Goal: Find specific page/section: Find specific page/section

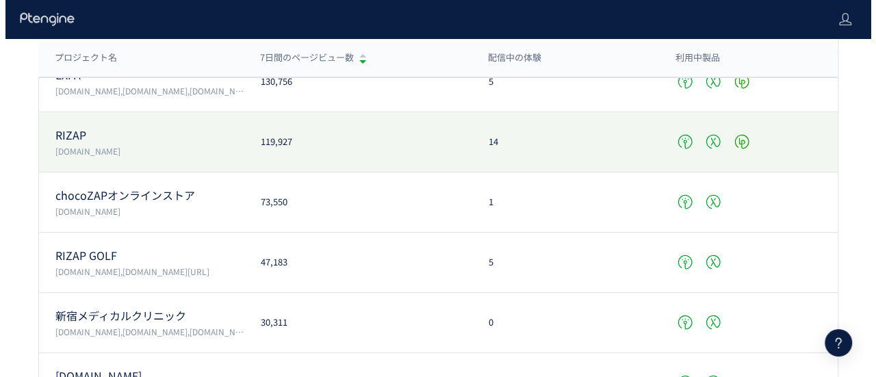
scroll to position [205, 0]
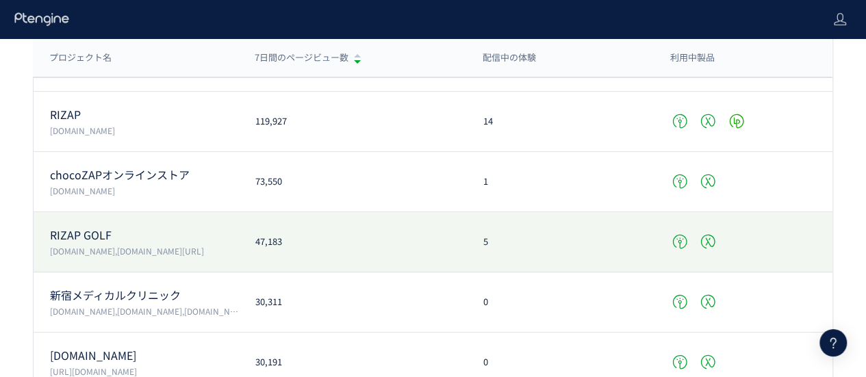
click at [179, 231] on p "RIZAP GOLF" at bounding box center [144, 235] width 189 height 16
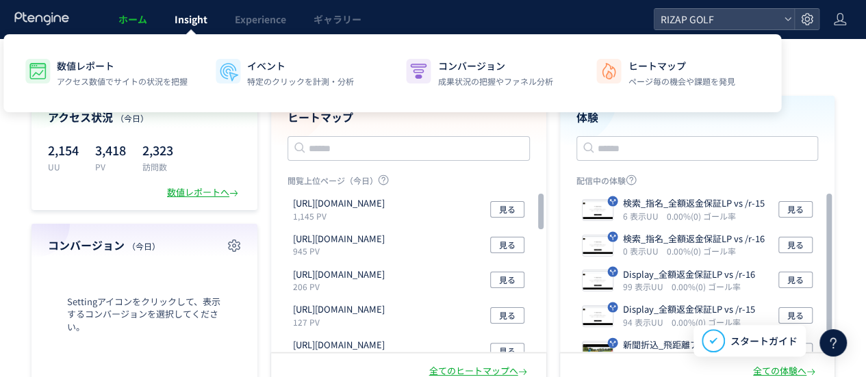
click at [199, 29] on link "Insight" at bounding box center [191, 19] width 60 height 38
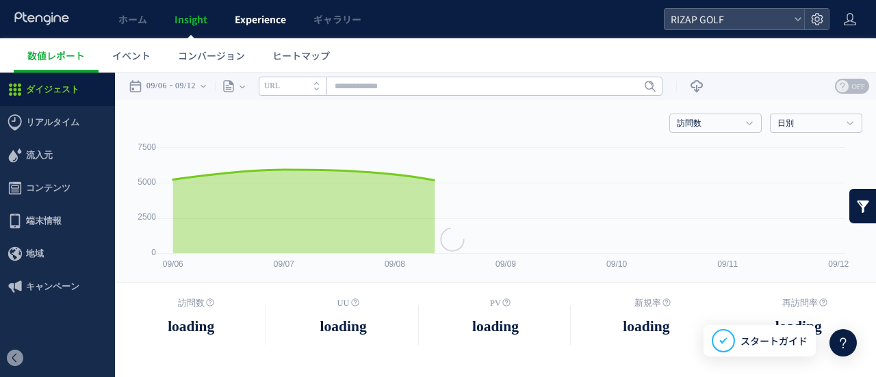
click at [244, 25] on span "Experience" at bounding box center [260, 19] width 51 height 14
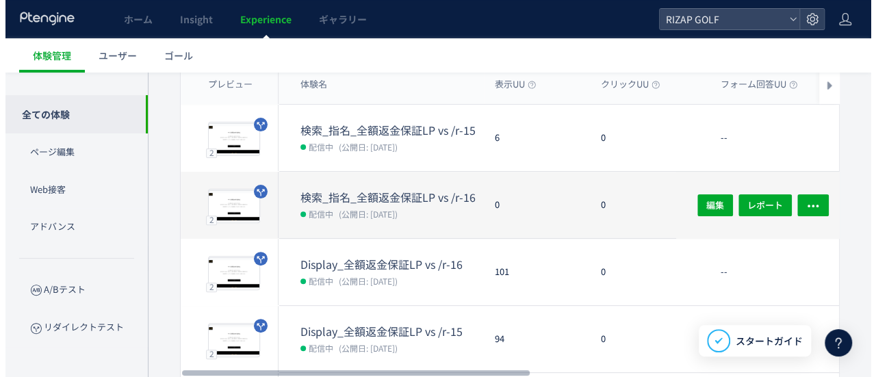
scroll to position [137, 0]
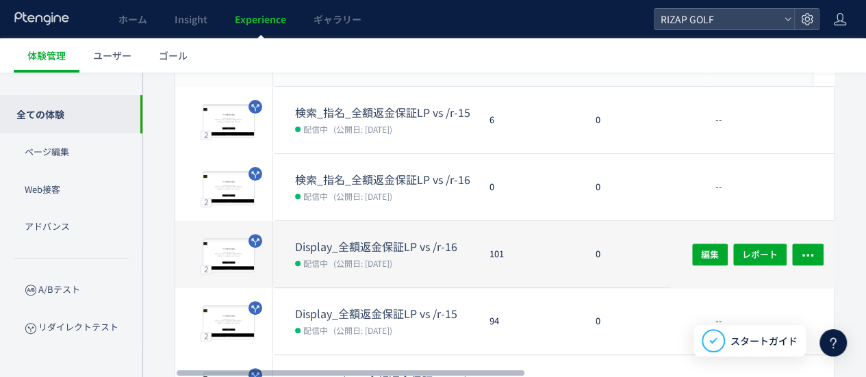
click at [372, 259] on span "(公開日: [DATE])" at bounding box center [362, 263] width 59 height 12
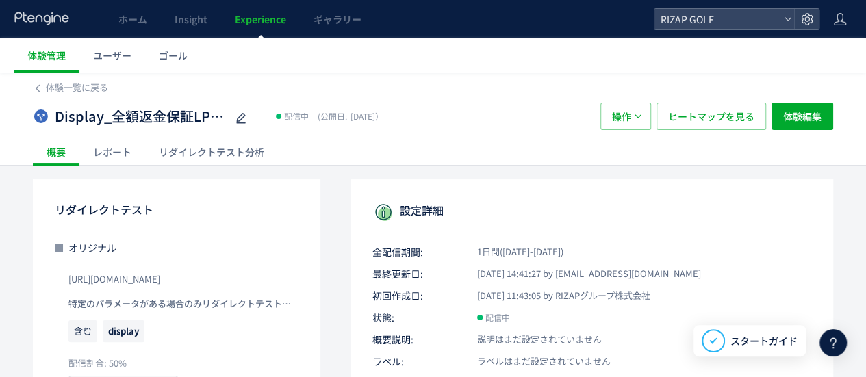
click at [92, 155] on div "レポート" at bounding box center [112, 151] width 66 height 27
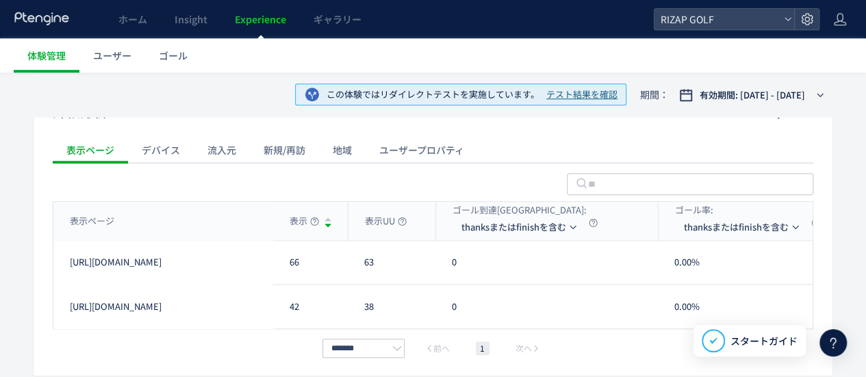
scroll to position [543, 0]
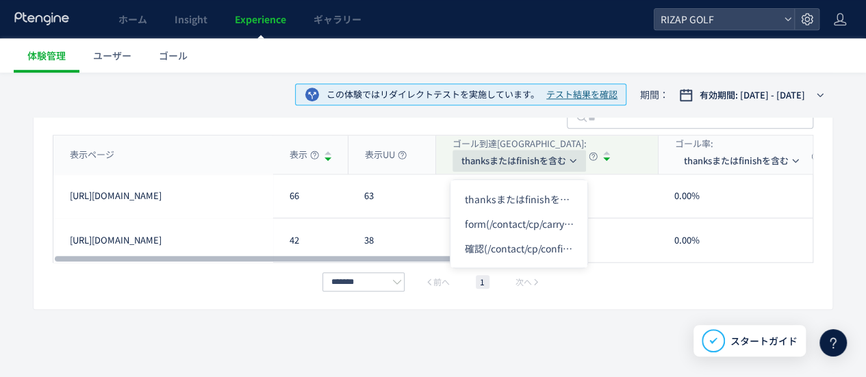
click at [492, 168] on span "thanksまたはfinishを含む" at bounding box center [513, 161] width 105 height 22
click at [473, 229] on li "form(/contact/cp/carrylp)" at bounding box center [518, 224] width 137 height 25
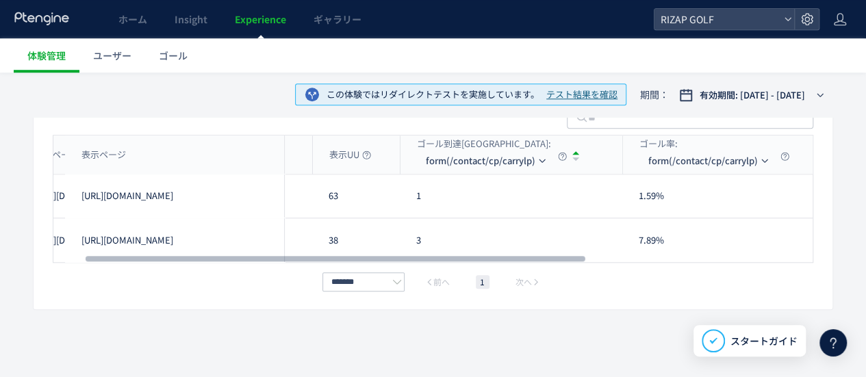
drag, startPoint x: 409, startPoint y: 257, endPoint x: 379, endPoint y: 229, distance: 41.7
click at [416, 255] on div at bounding box center [336, 259] width 500 height 8
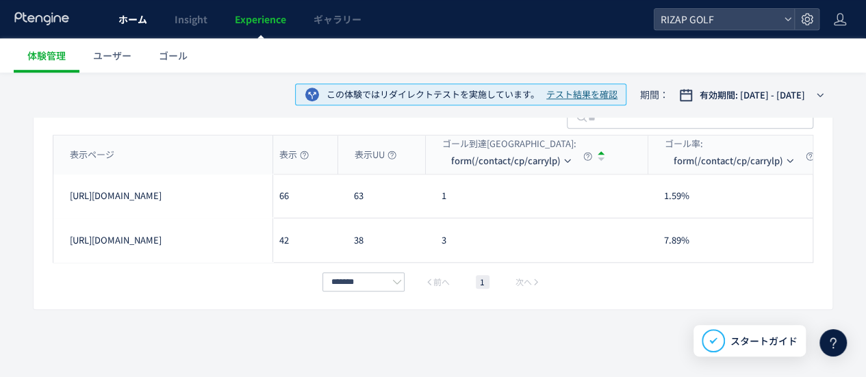
click at [119, 18] on span "ホーム" at bounding box center [132, 19] width 29 height 14
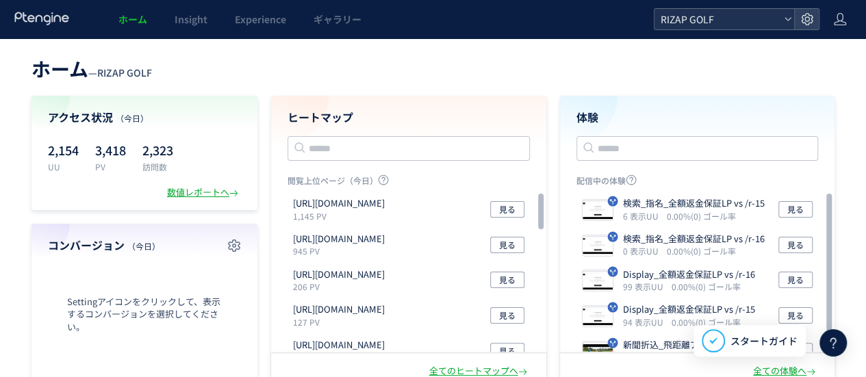
click at [670, 19] on span "RIZAP GOLF" at bounding box center [718, 19] width 122 height 21
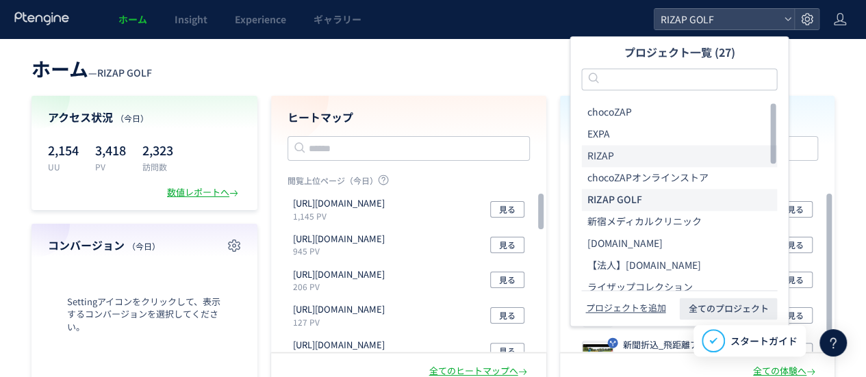
click at [626, 156] on li "RIZAP" at bounding box center [679, 156] width 196 height 22
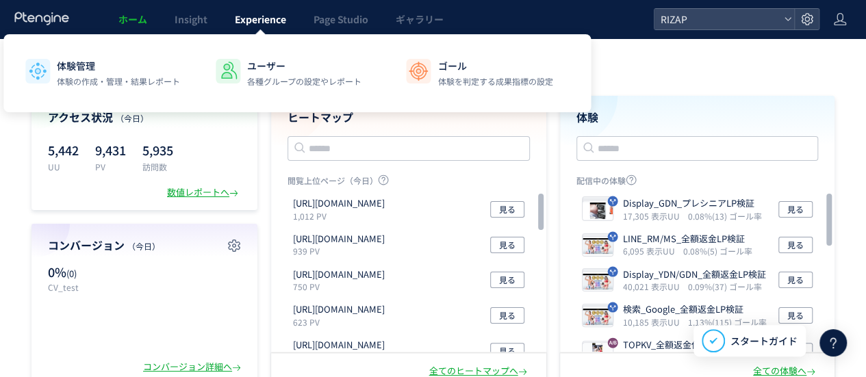
click at [266, 18] on span "Experience" at bounding box center [260, 19] width 51 height 14
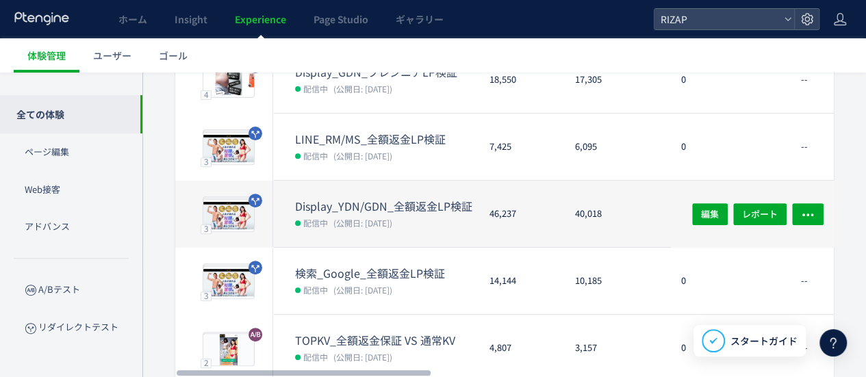
scroll to position [205, 0]
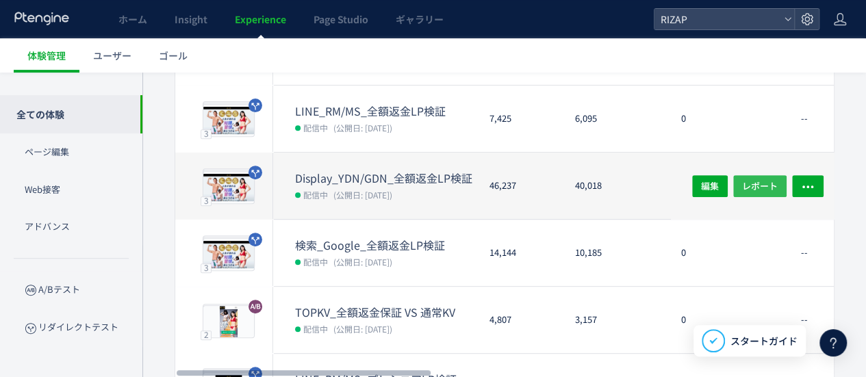
click at [754, 188] on span "レポート" at bounding box center [760, 186] width 36 height 22
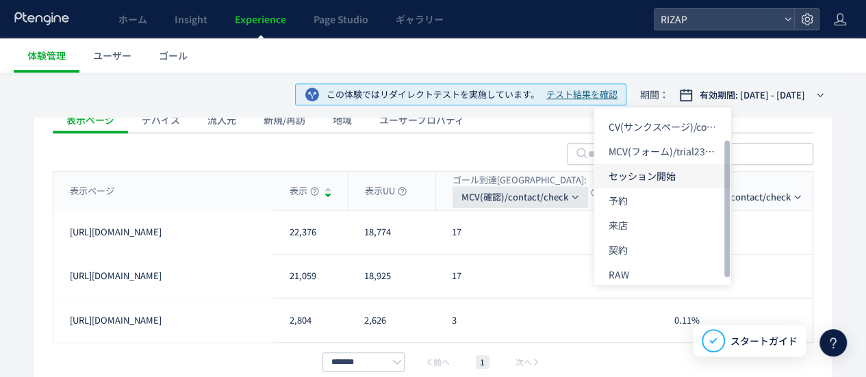
scroll to position [33, 0]
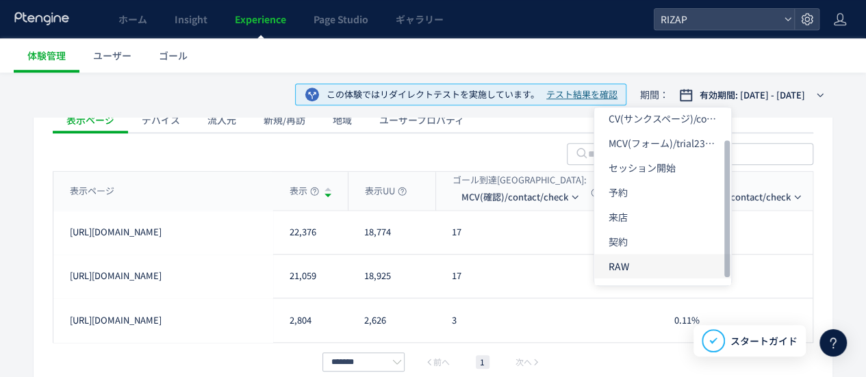
click at [621, 267] on li "RAW" at bounding box center [662, 266] width 137 height 25
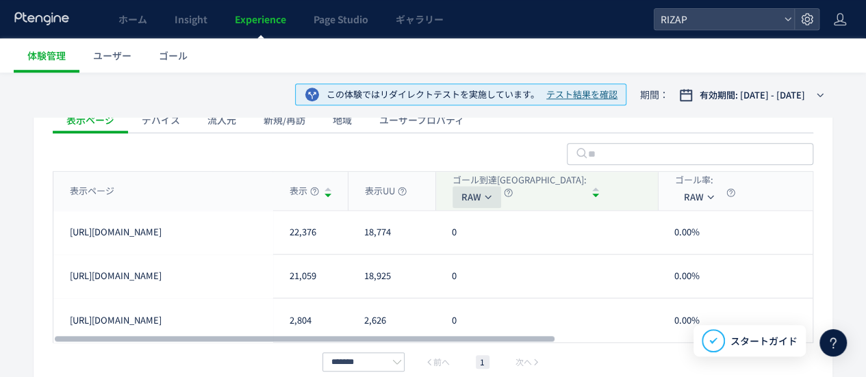
click at [466, 200] on span "RAW" at bounding box center [471, 197] width 20 height 22
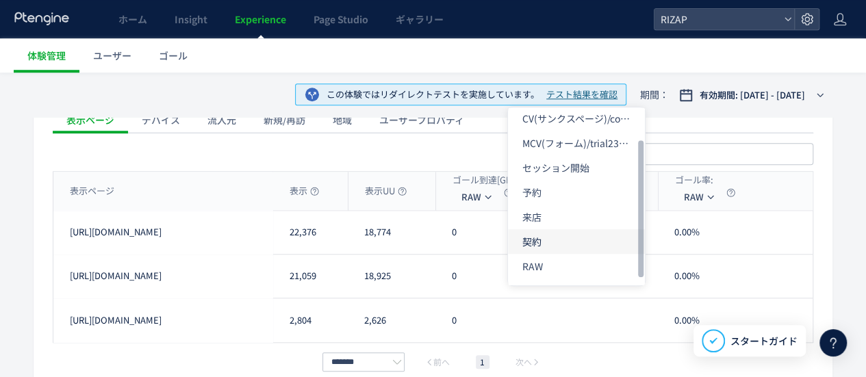
click at [542, 243] on li "契約" at bounding box center [576, 241] width 137 height 25
click at [534, 210] on li "来店" at bounding box center [575, 217] width 137 height 25
click at [519, 195] on li "予約" at bounding box center [575, 192] width 137 height 25
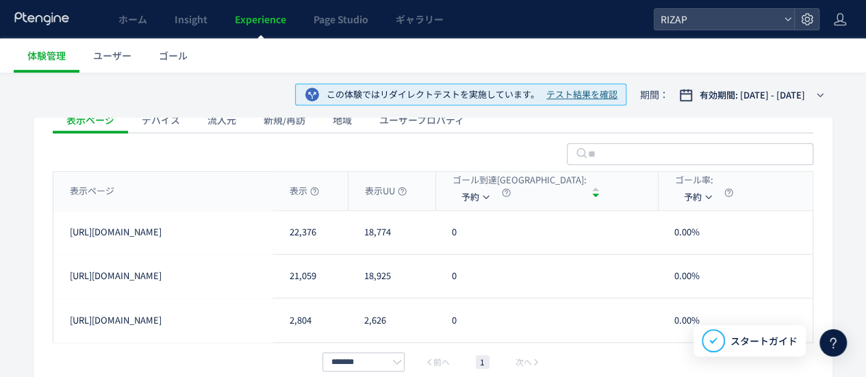
click at [42, 14] on icon at bounding box center [42, 19] width 57 height 14
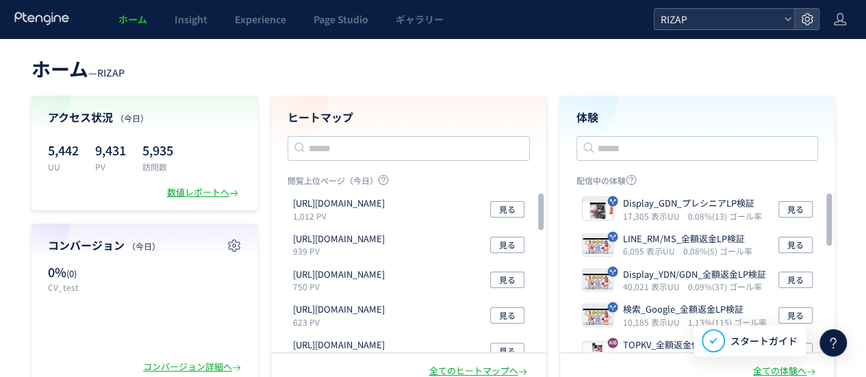
click at [735, 19] on span "RIZAP" at bounding box center [718, 19] width 122 height 21
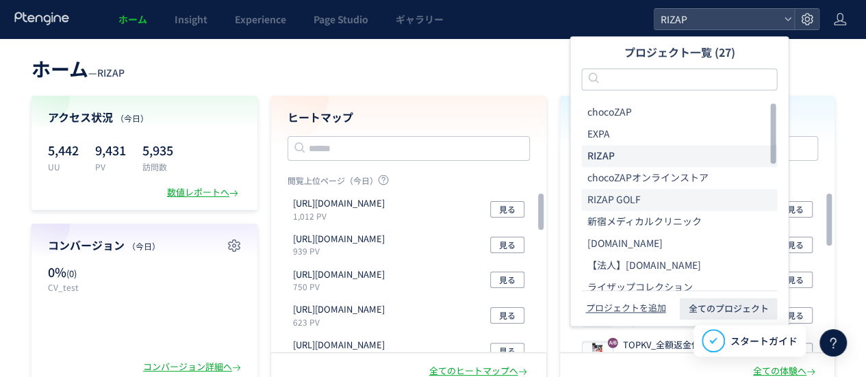
click at [618, 204] on span "RIZAP GOLF" at bounding box center [613, 201] width 53 height 14
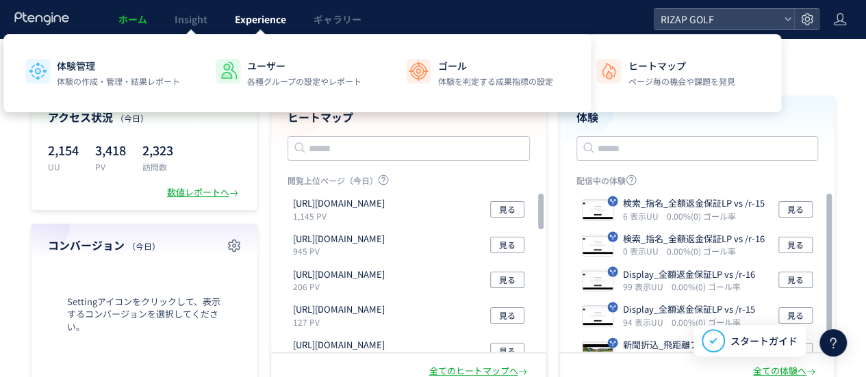
click at [246, 18] on span "Experience" at bounding box center [260, 19] width 51 height 14
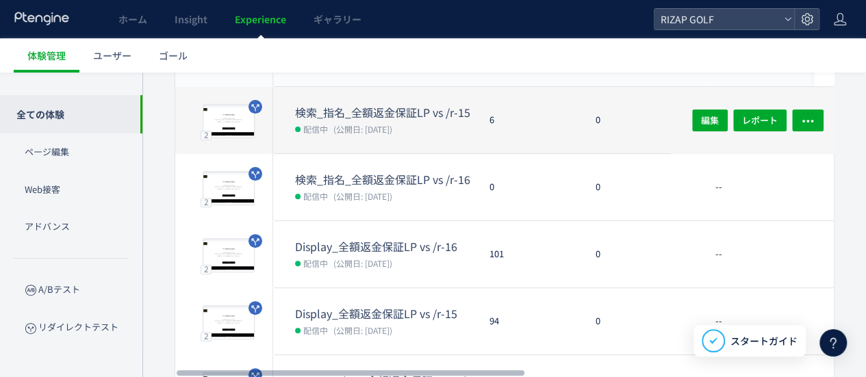
scroll to position [68, 0]
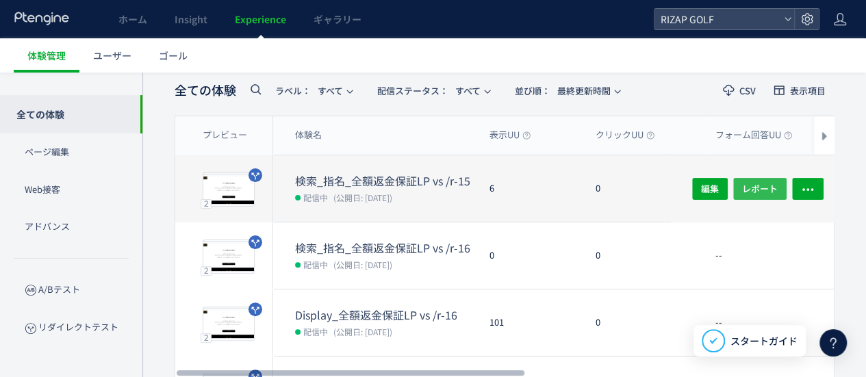
click at [742, 188] on button "レポート" at bounding box center [759, 188] width 53 height 22
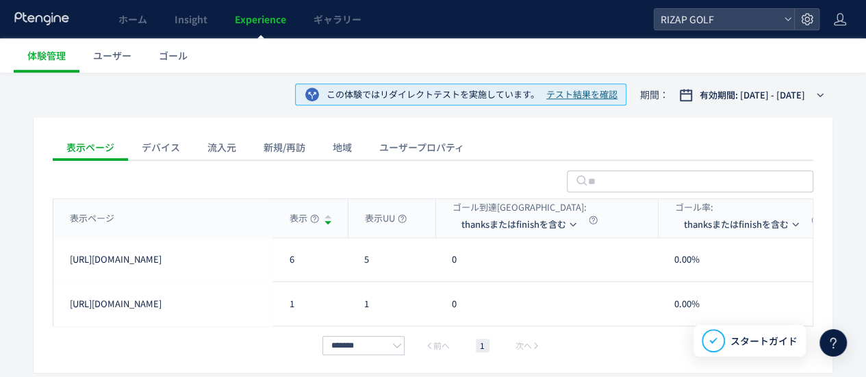
scroll to position [543, 0]
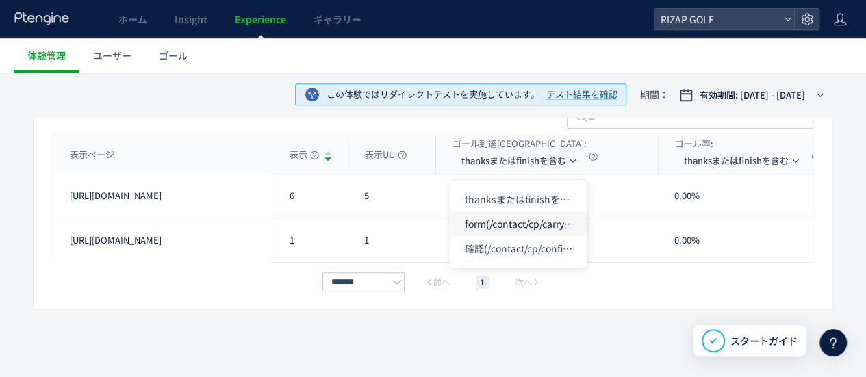
click at [485, 227] on li "form(/contact/cp/carrylp)" at bounding box center [518, 224] width 137 height 25
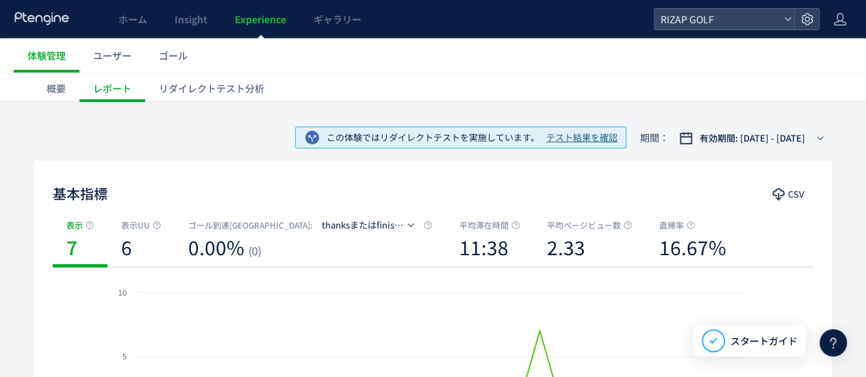
scroll to position [0, 0]
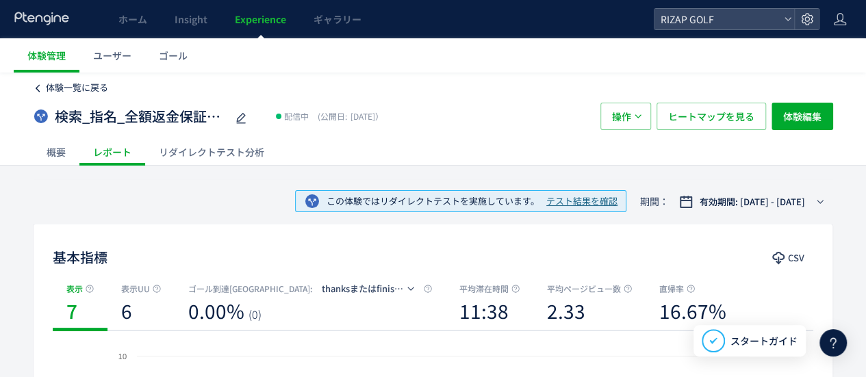
click at [71, 94] on span "体験一覧に戻る" at bounding box center [77, 87] width 62 height 13
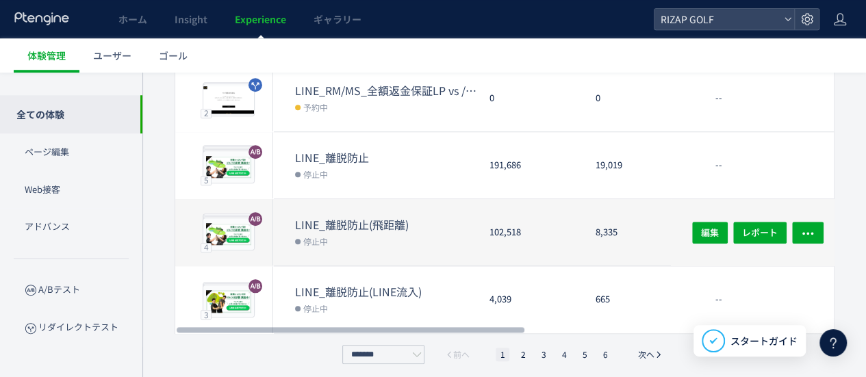
scroll to position [567, 0]
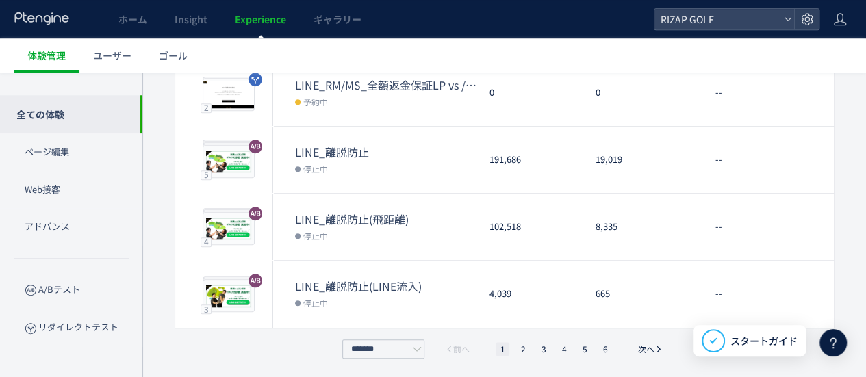
click at [36, 23] on icon at bounding box center [42, 19] width 57 height 14
